Goal: Transaction & Acquisition: Purchase product/service

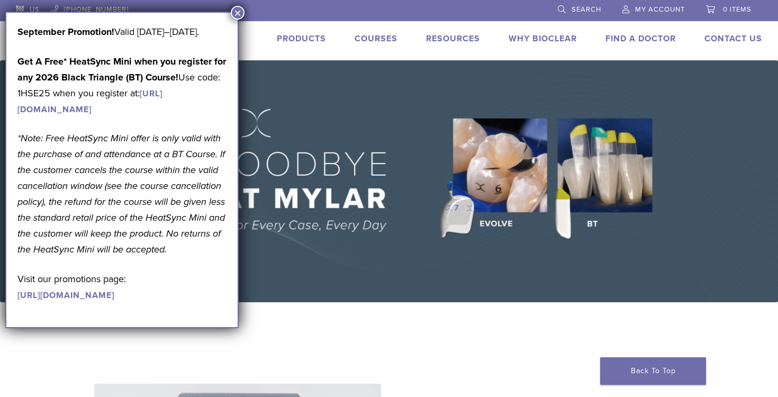
click at [238, 14] on button "×" at bounding box center [238, 13] width 14 height 14
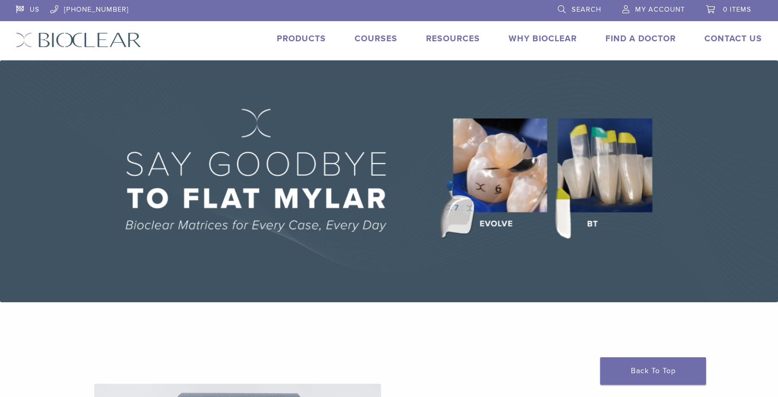
click at [303, 40] on link "Products" at bounding box center [301, 38] width 49 height 11
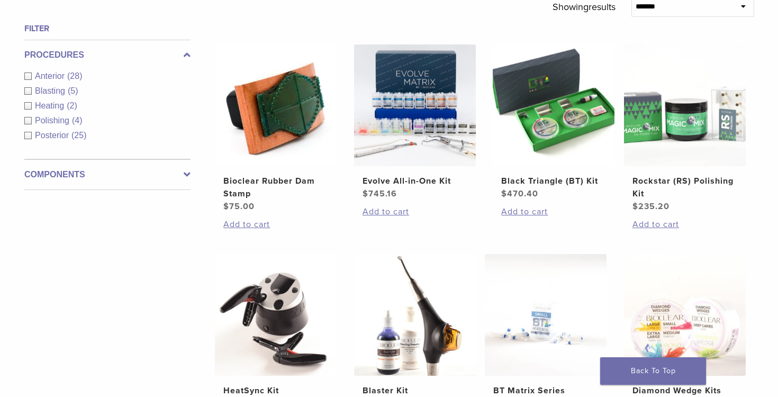
scroll to position [391, 0]
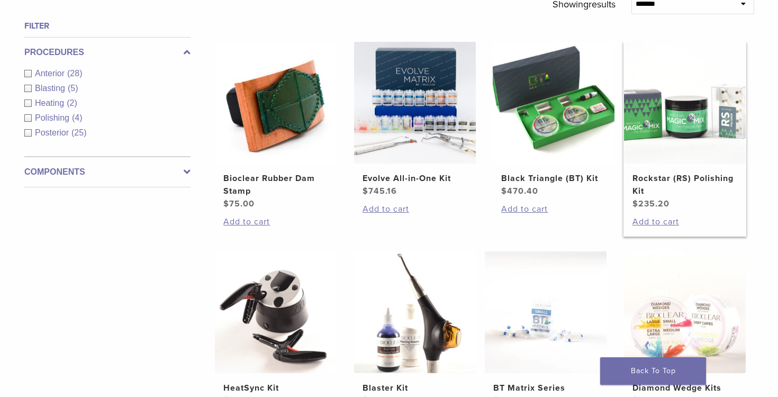
click at [675, 175] on h2 "Rockstar (RS) Polishing Kit" at bounding box center [685, 184] width 105 height 25
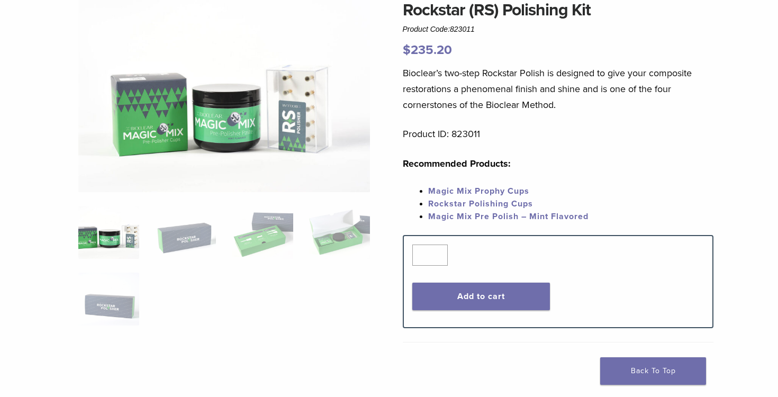
scroll to position [101, 0]
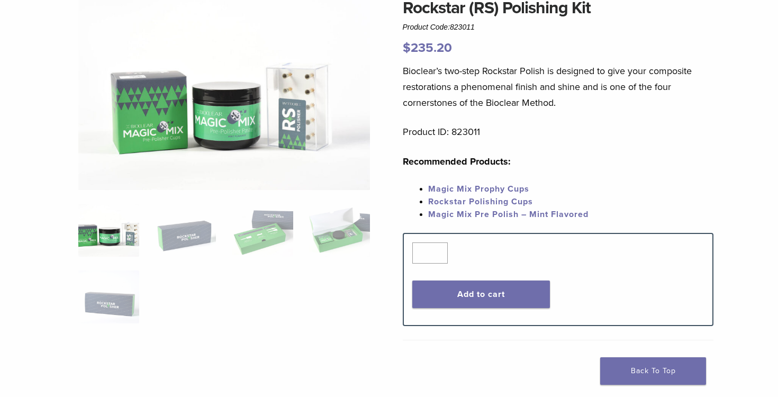
click at [313, 115] on img at bounding box center [224, 92] width 292 height 195
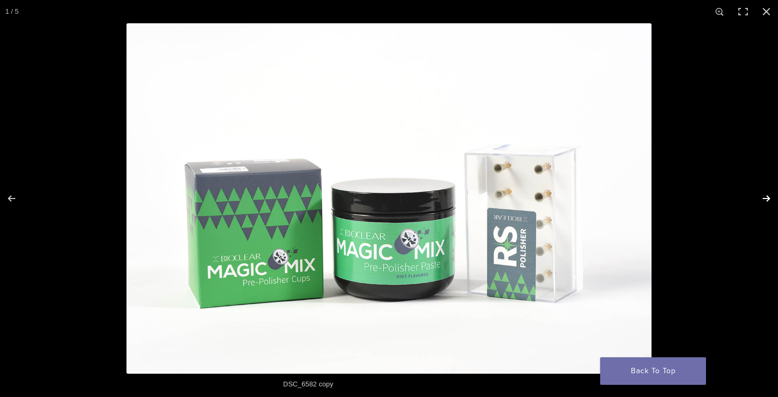
click at [768, 200] on button "Next (arrow right)" at bounding box center [759, 198] width 37 height 53
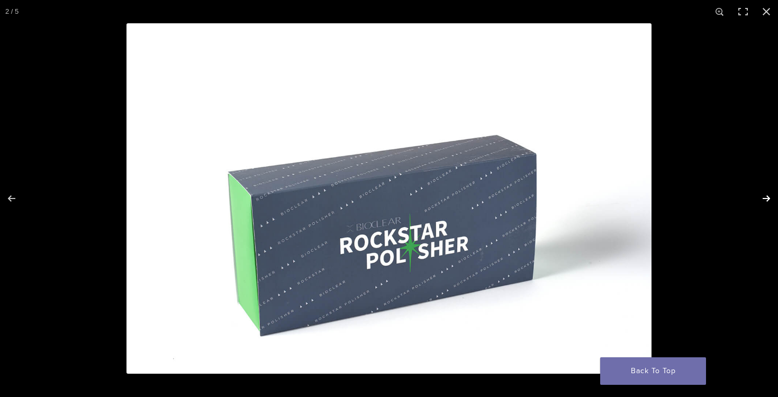
click at [768, 200] on button "Next (arrow right)" at bounding box center [759, 198] width 37 height 53
